Goal: Transaction & Acquisition: Purchase product/service

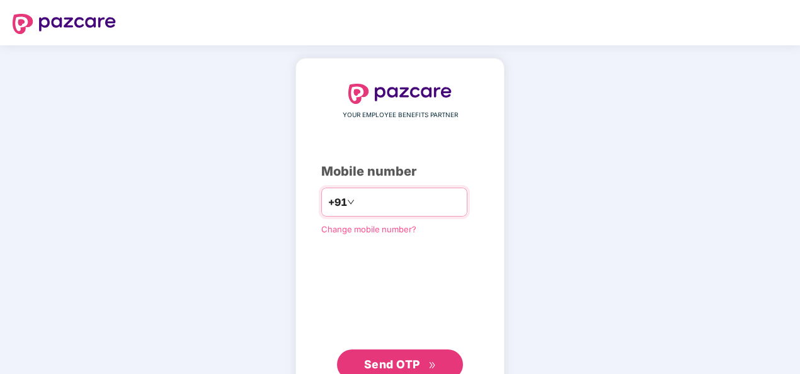
click at [390, 204] on input "number" at bounding box center [408, 202] width 103 height 20
type input "**********"
click at [389, 350] on button "Send OTP" at bounding box center [400, 365] width 126 height 30
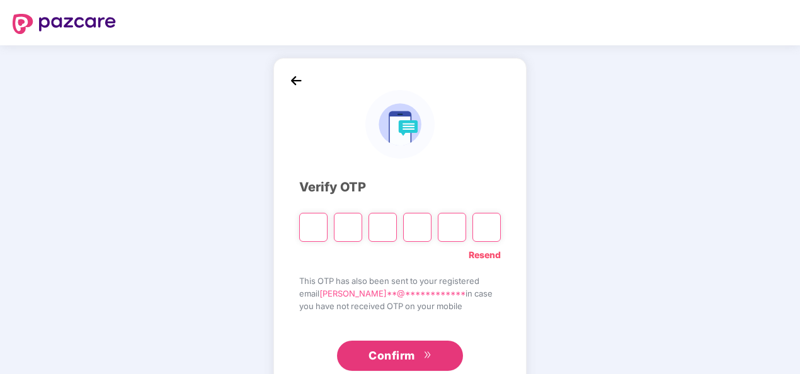
type input "*"
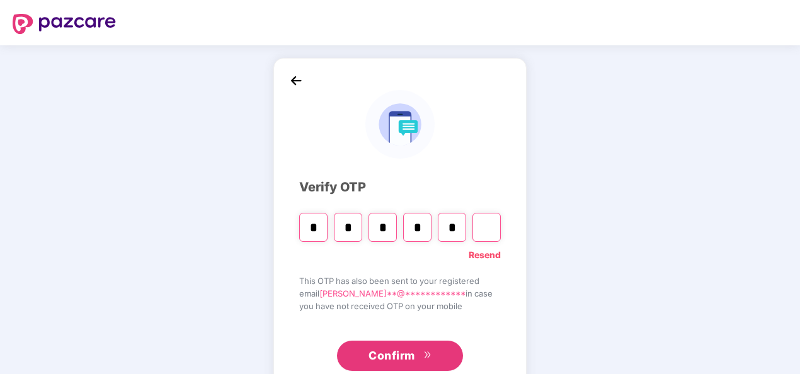
type input "*"
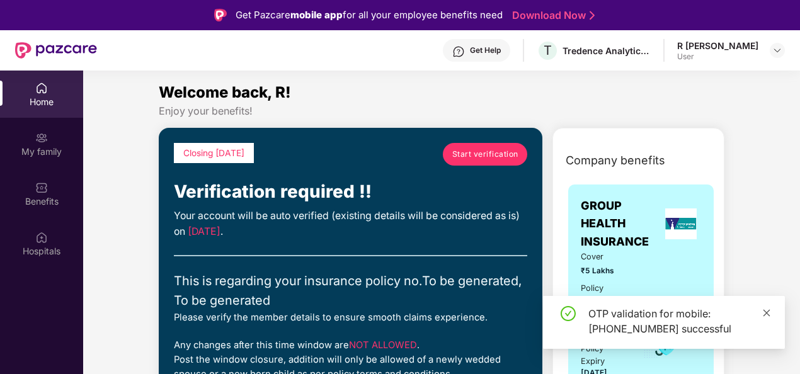
click at [765, 313] on icon "close" at bounding box center [767, 313] width 9 height 9
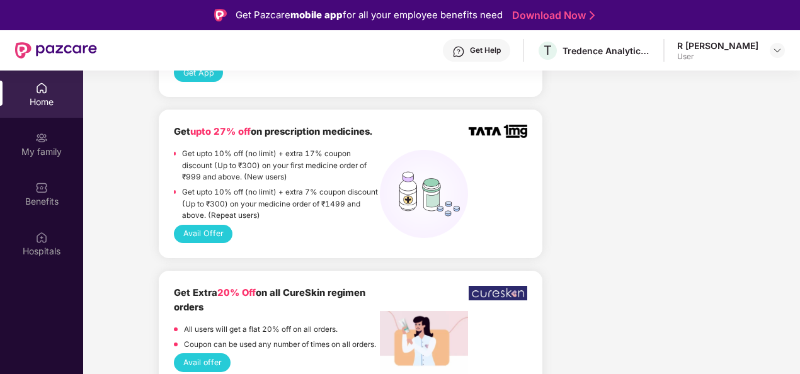
scroll to position [1450, 0]
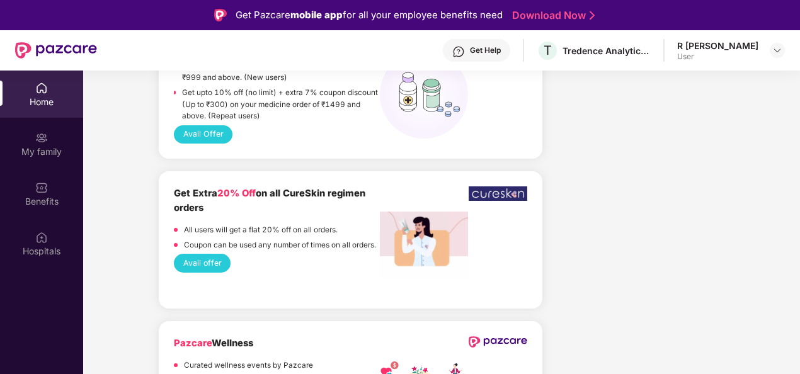
drag, startPoint x: 699, startPoint y: 120, endPoint x: 690, endPoint y: 28, distance: 91.9
click at [697, 112] on div "Company benefits GROUP HEALTH INSURANCE Cover ₹5 Lakhs Policy issued [DATE] Pol…" at bounding box center [639, 379] width 182 height 3403
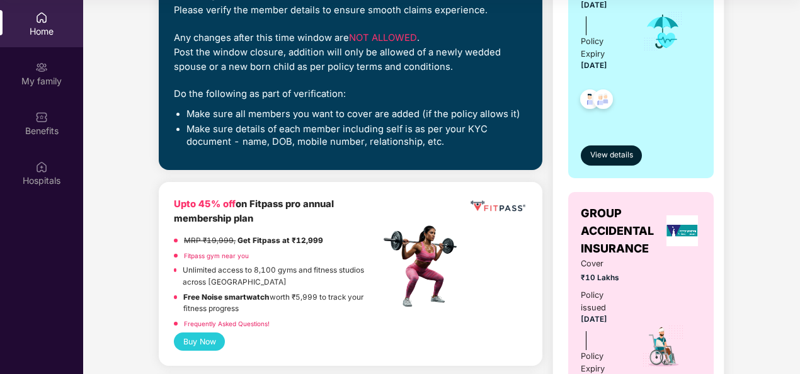
scroll to position [489, 0]
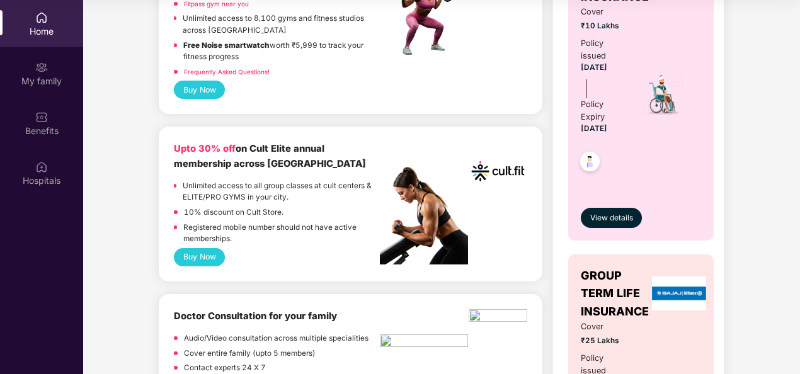
click at [190, 255] on button "Buy Now" at bounding box center [199, 257] width 51 height 18
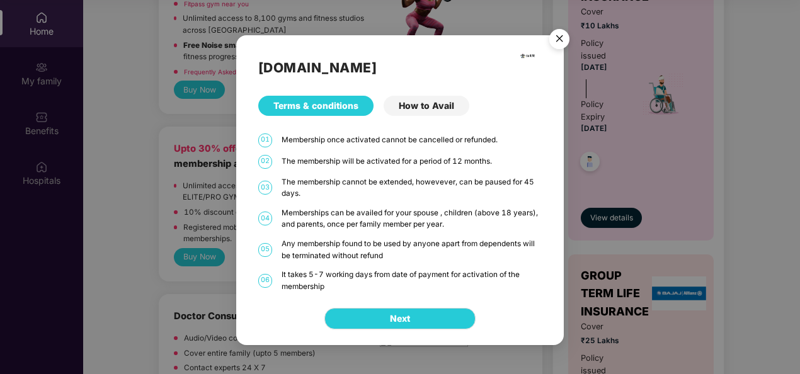
click at [433, 110] on div "How to Avail" at bounding box center [427, 106] width 86 height 20
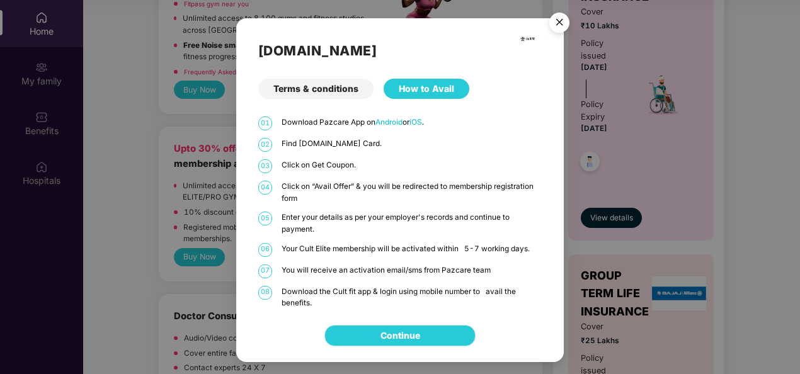
click at [393, 334] on link "Continue" at bounding box center [401, 336] width 40 height 14
click at [562, 23] on img "Close" at bounding box center [559, 24] width 35 height 35
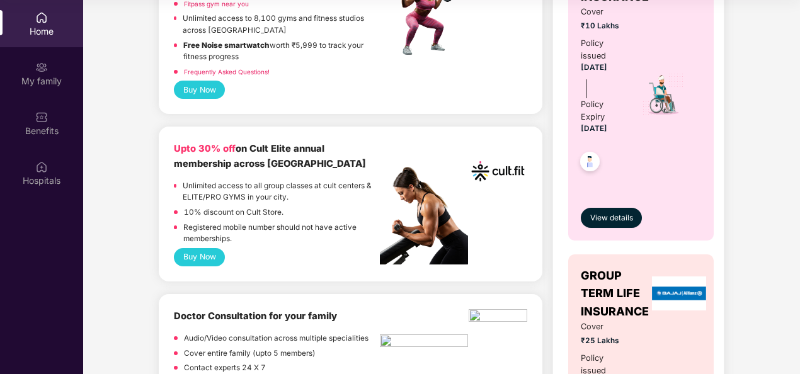
click at [190, 255] on button "Buy Now" at bounding box center [199, 257] width 51 height 18
